Goal: Navigation & Orientation: Go to known website

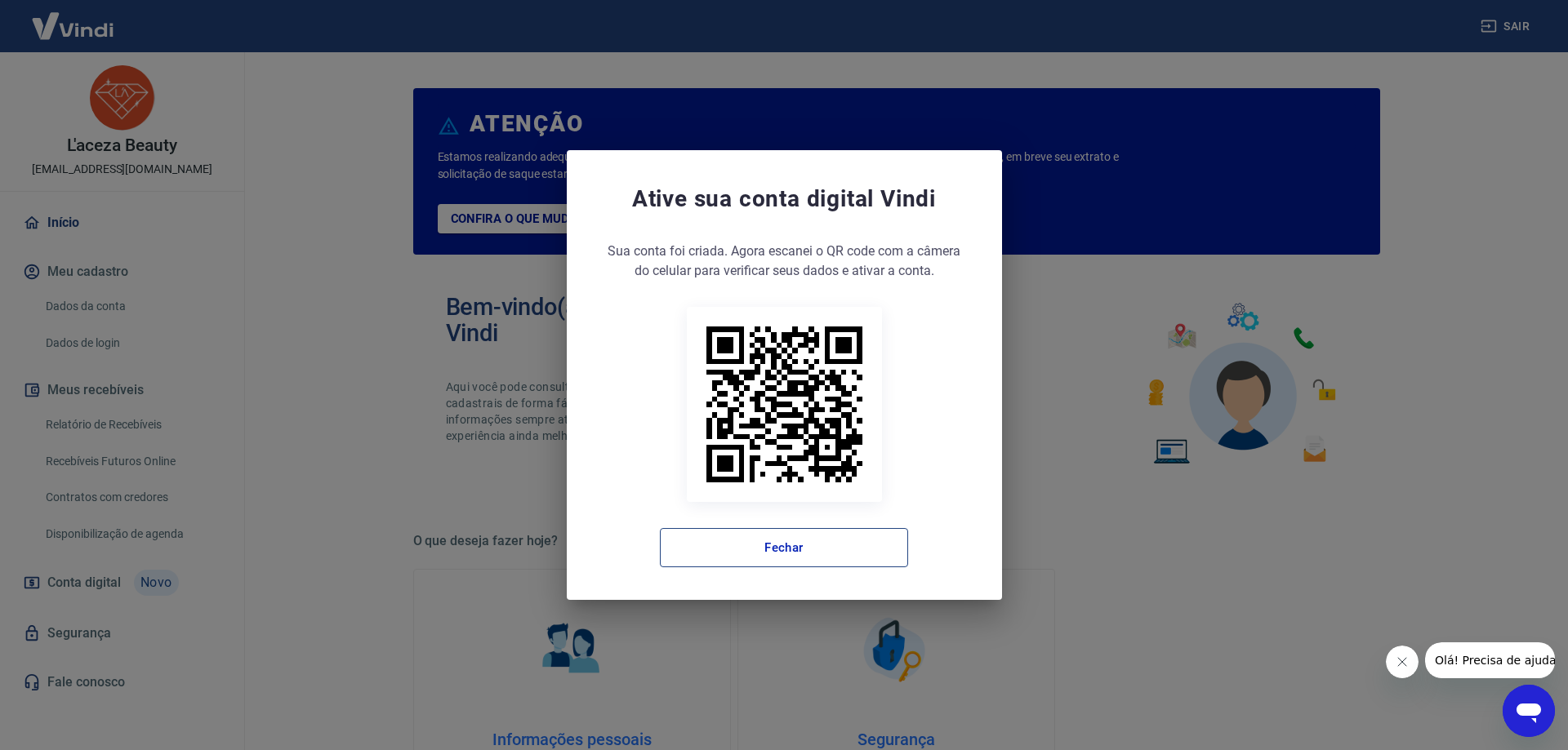
click at [786, 550] on button "Fechar" at bounding box center [784, 547] width 249 height 39
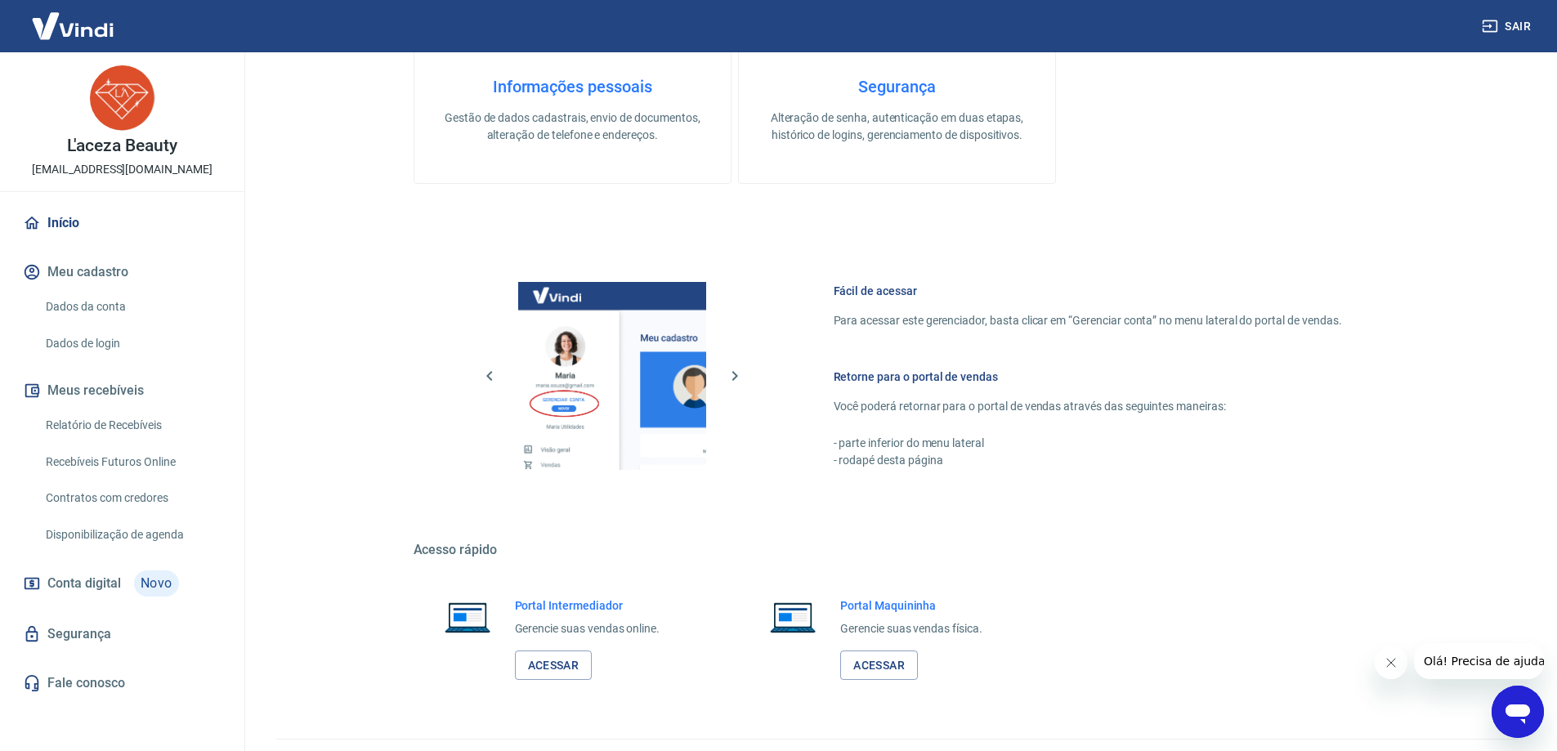
scroll to position [692, 0]
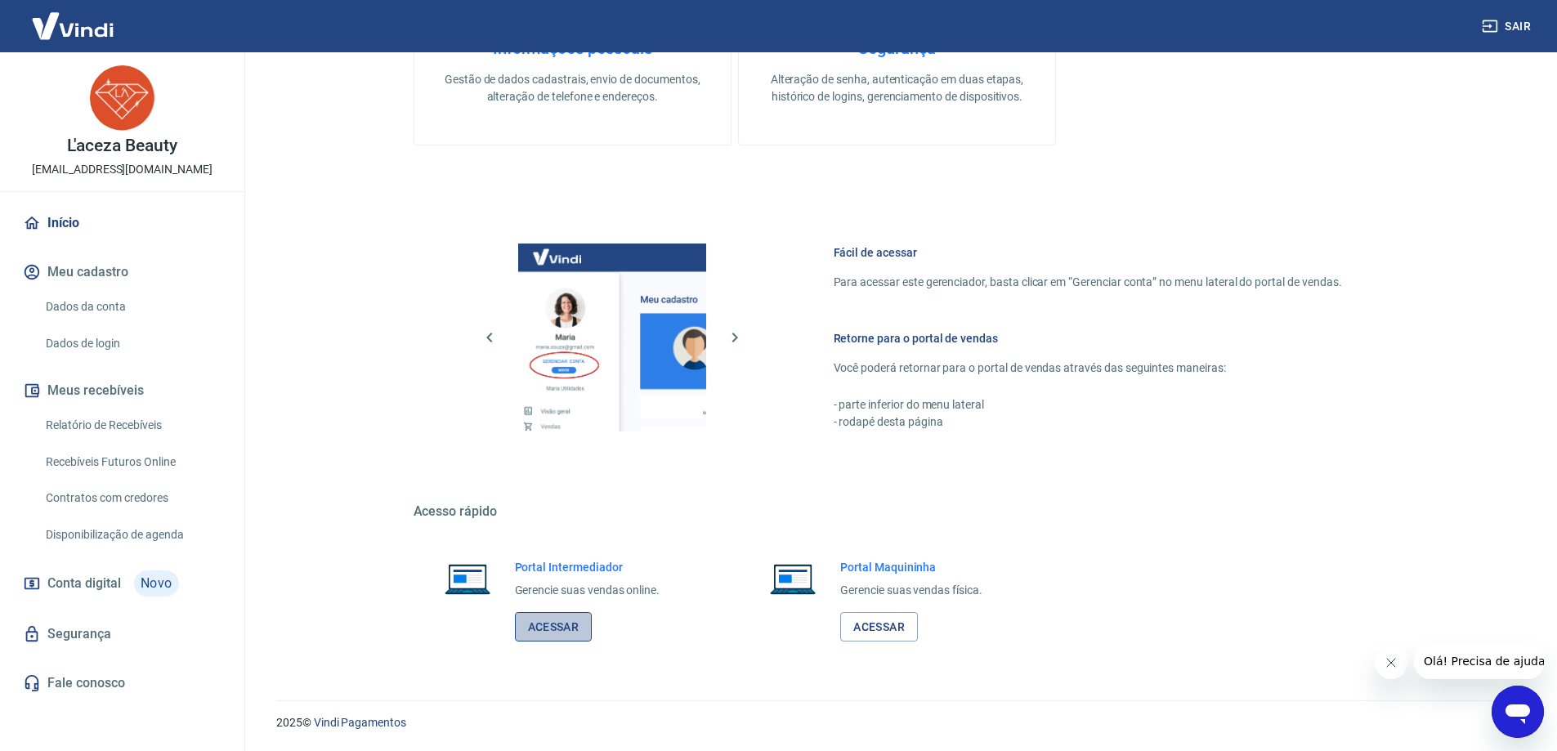
click at [554, 631] on link "Acessar" at bounding box center [554, 627] width 78 height 30
